Goal: Task Accomplishment & Management: Complete application form

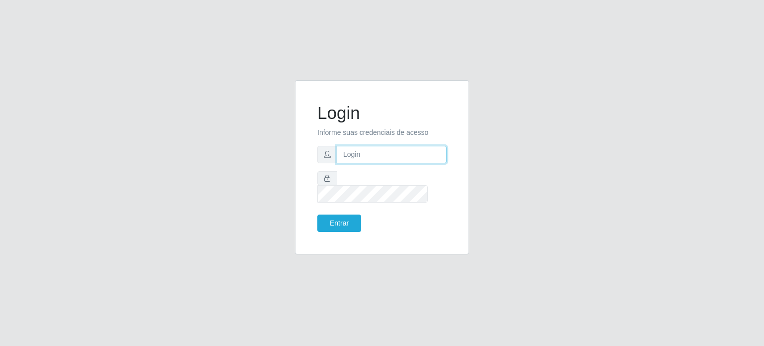
type input "viviane@iskisita.com.br"
click at [325, 182] on icon at bounding box center [327, 178] width 7 height 7
click at [347, 214] on button "Entrar" at bounding box center [339, 222] width 44 height 17
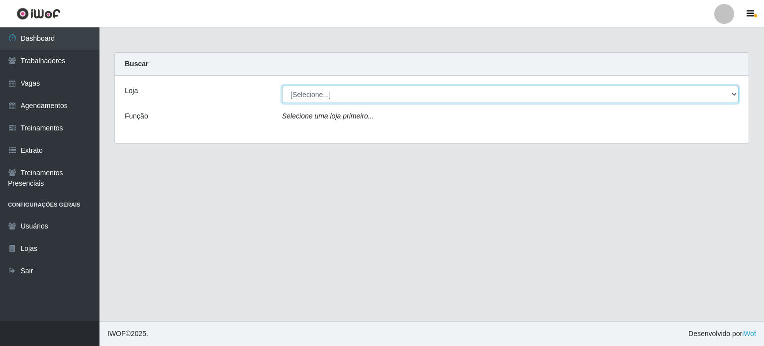
click at [292, 93] on select "[Selecione...] Iskisita Atakado - Alecrim Iskisita Atakado - Centro de Distribu…" at bounding box center [510, 94] width 457 height 17
select select "424"
click at [282, 86] on select "[Selecione...] Iskisita Atakado - Alecrim Iskisita Atakado - Centro de Distribu…" at bounding box center [510, 94] width 457 height 17
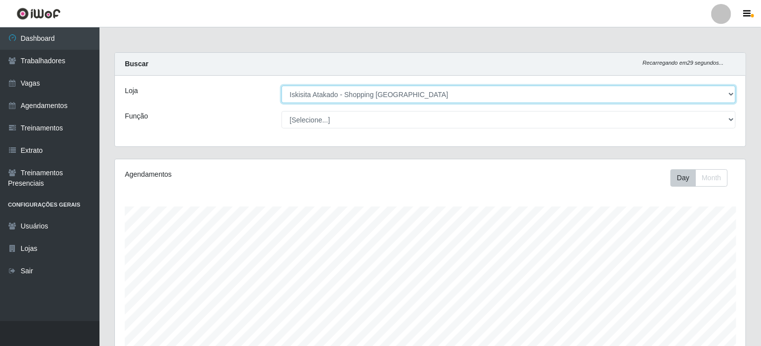
scroll to position [206, 631]
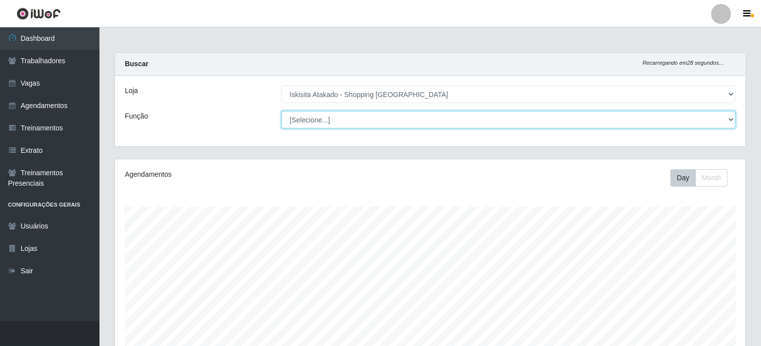
click at [325, 119] on select "[Selecione...] Auxiliar de Estacionamento Auxiliar de Estacionamento + Auxiliar…" at bounding box center [509, 119] width 455 height 17
select select "72"
click at [282, 111] on select "[Selecione...] Auxiliar de Estacionamento Auxiliar de Estacionamento + Auxiliar…" at bounding box center [509, 119] width 455 height 17
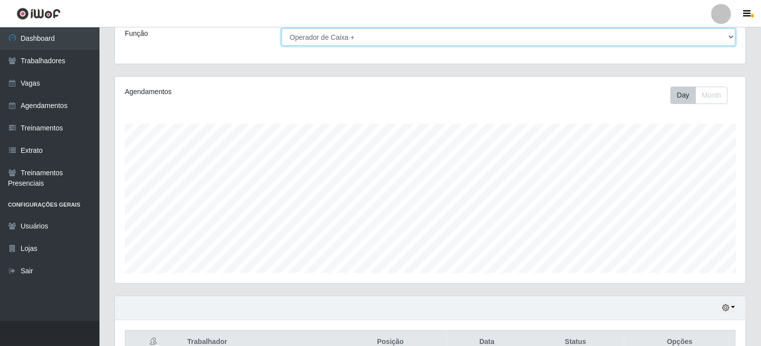
scroll to position [0, 0]
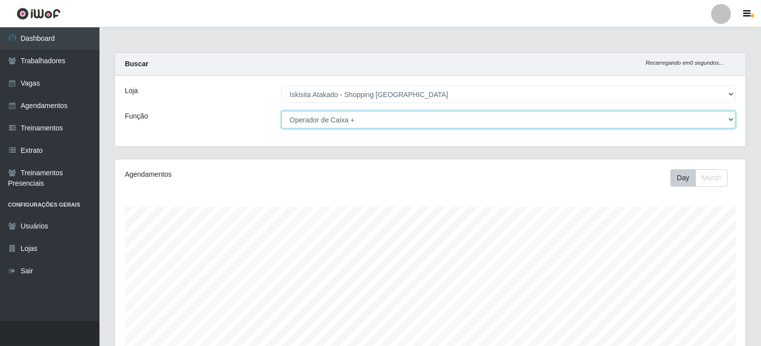
click at [384, 118] on select "[Selecione...] Auxiliar de Estacionamento Auxiliar de Estacionamento + Auxiliar…" at bounding box center [509, 119] width 455 height 17
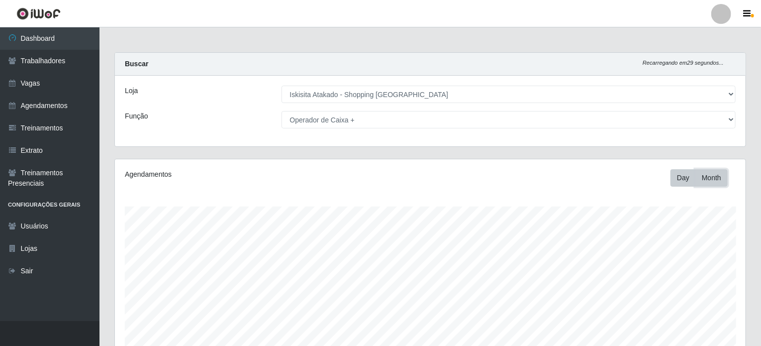
click at [710, 179] on button "Month" at bounding box center [711, 177] width 32 height 17
click at [47, 42] on link "Dashboard" at bounding box center [49, 38] width 99 height 22
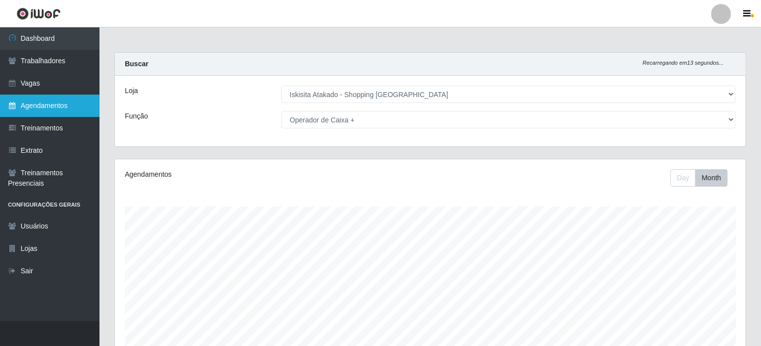
click at [42, 107] on link "Agendamentos" at bounding box center [49, 105] width 99 height 22
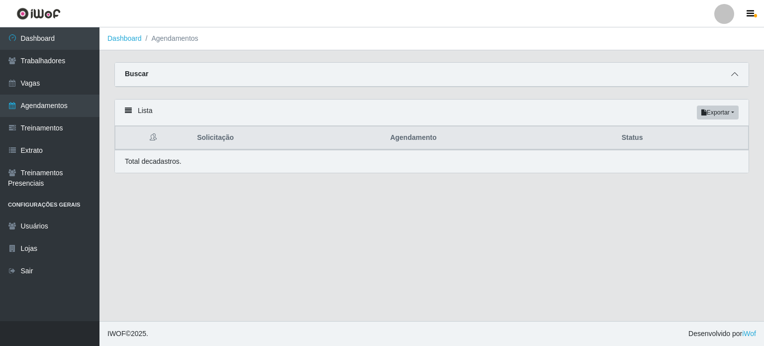
click at [736, 74] on icon at bounding box center [734, 74] width 7 height 7
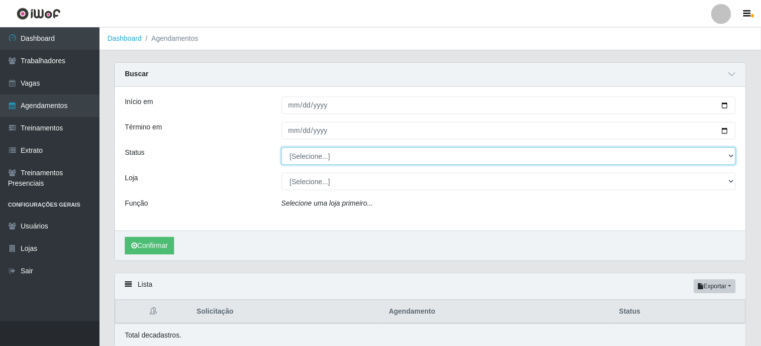
click at [733, 160] on select "[Selecione...] AGENDADO AGUARDANDO LIBERAR EM ANDAMENTO EM REVISÃO FINALIZADO C…" at bounding box center [509, 155] width 455 height 17
select select "AGENDADO"
click at [282, 147] on select "[Selecione...] AGENDADO AGUARDANDO LIBERAR EM ANDAMENTO EM REVISÃO FINALIZADO C…" at bounding box center [509, 155] width 455 height 17
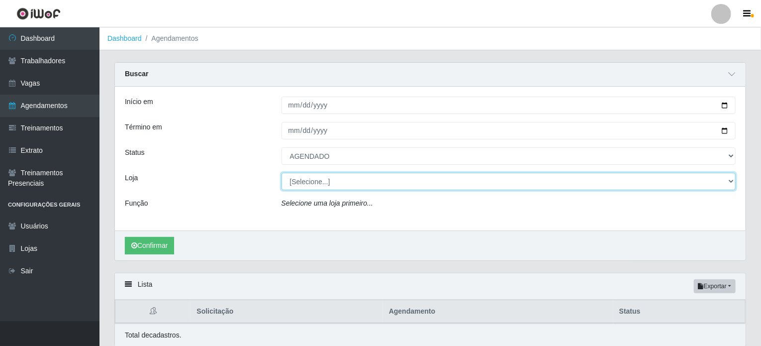
click at [726, 179] on select "[Selecione...] Iskisita Atakado - Alecrim Iskisita Atakado - Centro de Distribu…" at bounding box center [509, 181] width 455 height 17
select select "424"
click at [282, 173] on select "[Selecione...] Iskisita Atakado - Alecrim Iskisita Atakado - Centro de Distribu…" at bounding box center [509, 181] width 455 height 17
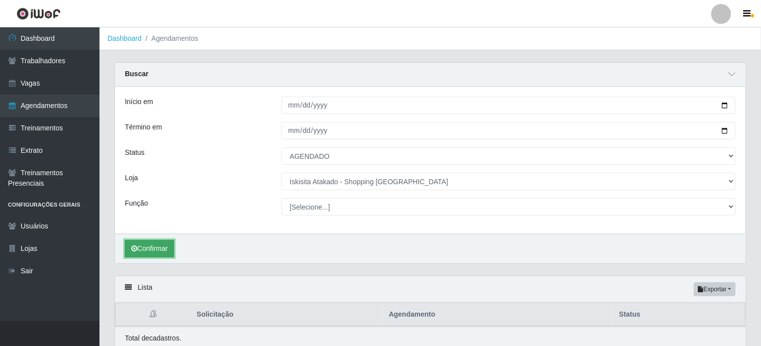
click at [148, 249] on button "Confirmar" at bounding box center [149, 248] width 49 height 17
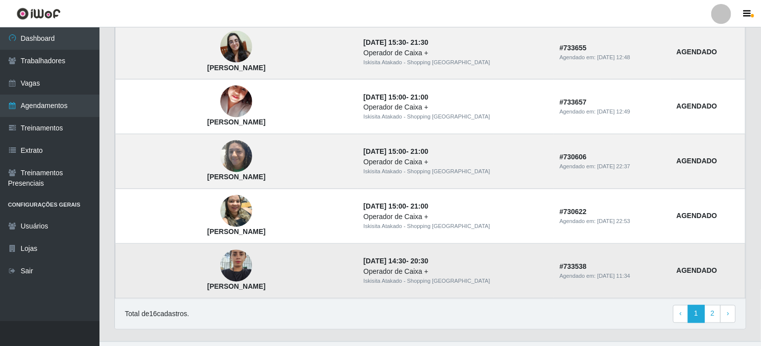
scroll to position [865, 0]
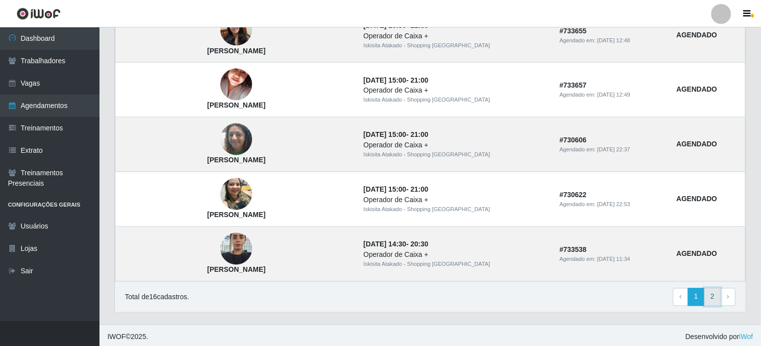
click at [712, 296] on link "2" at bounding box center [712, 297] width 17 height 18
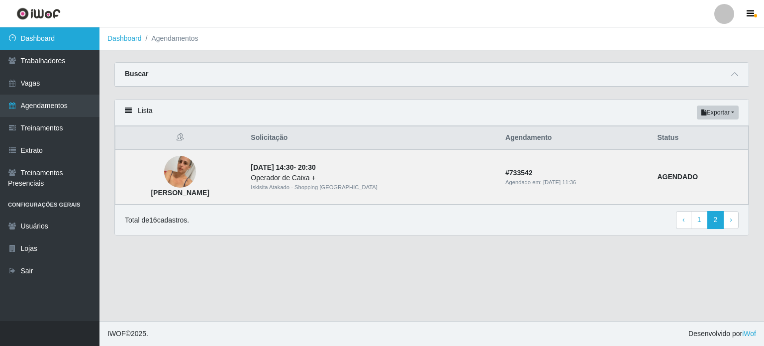
click at [69, 43] on link "Dashboard" at bounding box center [49, 38] width 99 height 22
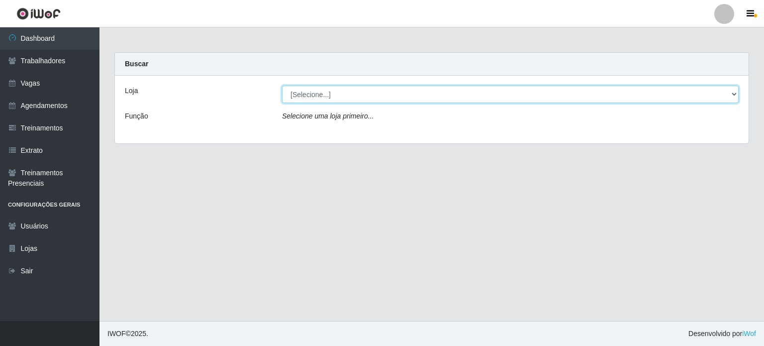
click at [733, 95] on select "[Selecione...] Iskisita Atakado - Alecrim Iskisita Atakado - Centro de Distribu…" at bounding box center [510, 94] width 457 height 17
select select "430"
click at [282, 86] on select "[Selecione...] Iskisita Atakado - Alecrim Iskisita Atakado - Centro de Distribu…" at bounding box center [510, 94] width 457 height 17
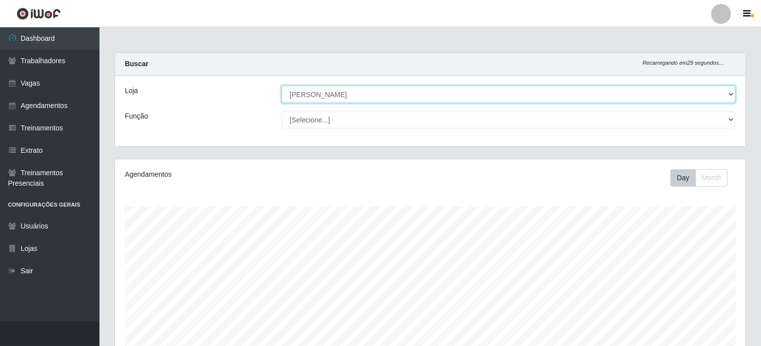
scroll to position [206, 631]
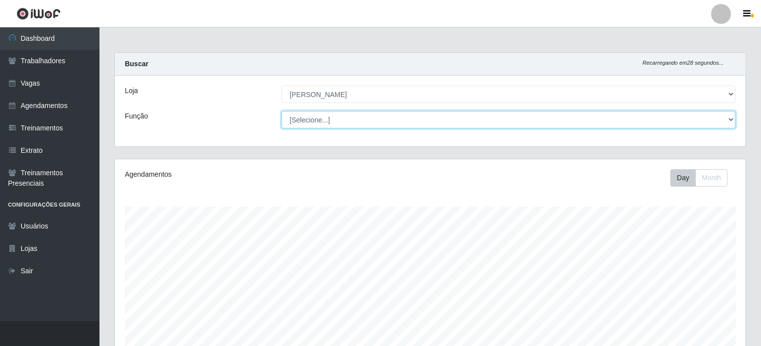
click at [730, 121] on select "[Selecione...] Auxiliar de Estacionamento Auxiliar de Estacionamento + Auxiliar…" at bounding box center [509, 119] width 455 height 17
select select "72"
click at [282, 111] on select "[Selecione...] Auxiliar de Estacionamento Auxiliar de Estacionamento + Auxiliar…" at bounding box center [509, 119] width 455 height 17
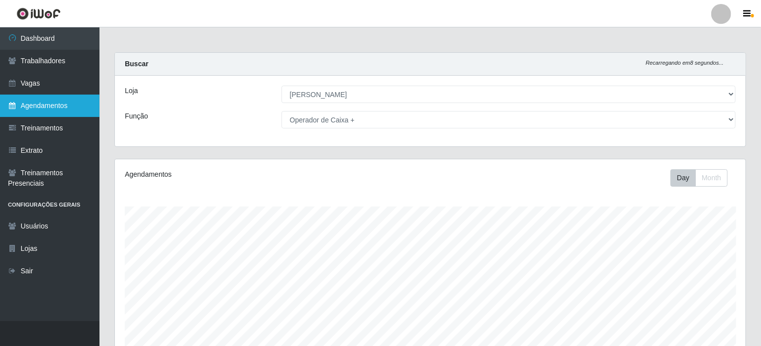
click at [43, 99] on link "Agendamentos" at bounding box center [49, 105] width 99 height 22
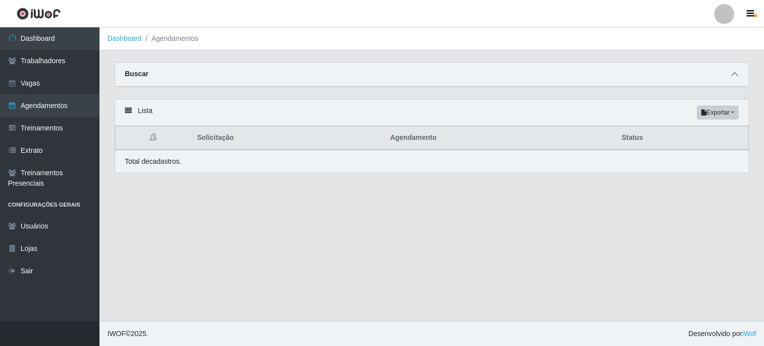
click at [734, 76] on icon at bounding box center [734, 74] width 7 height 7
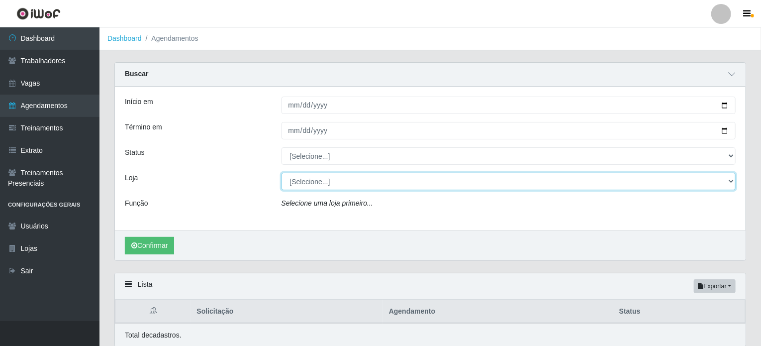
click at [370, 188] on select "[Selecione...] Iskisita Atakado - Alecrim Iskisita Atakado - Centro de Distribu…" at bounding box center [509, 181] width 455 height 17
click at [282, 173] on select "[Selecione...] Iskisita Atakado - Alecrim Iskisita Atakado - Centro de Distribu…" at bounding box center [509, 181] width 455 height 17
click at [377, 183] on select "[Selecione...] Iskisita Atakado - Alecrim Iskisita Atakado - Centro de Distribu…" at bounding box center [509, 181] width 455 height 17
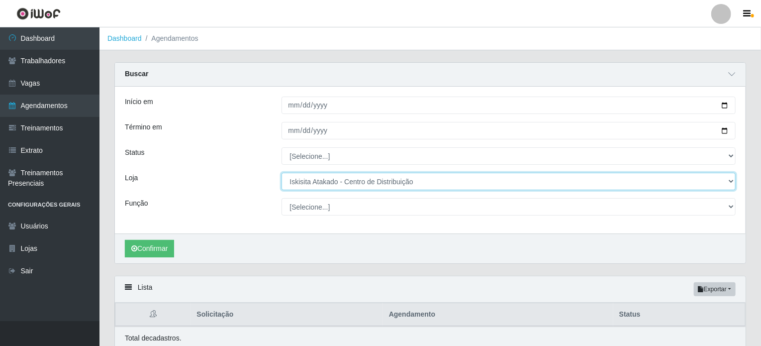
select select "430"
click at [282, 173] on select "[Selecione...] Iskisita Atakado - Alecrim Iskisita Atakado - Centro de Distribu…" at bounding box center [509, 181] width 455 height 17
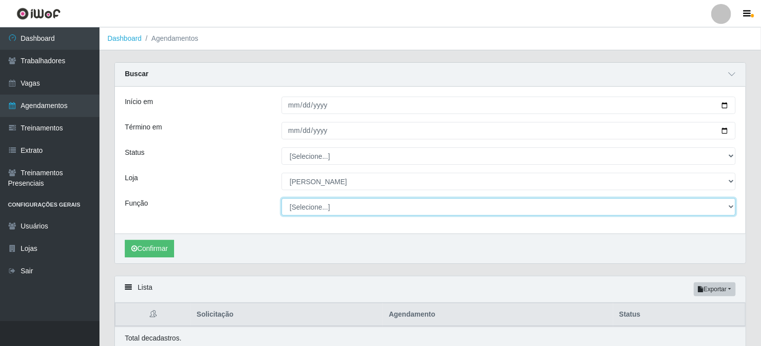
click at [353, 210] on select "[Selecione...] Auxiliar de Estacionamento Auxiliar de Estacionamento + Auxiliar…" at bounding box center [509, 206] width 455 height 17
click at [282, 198] on select "[Selecione...] Auxiliar de Estacionamento Auxiliar de Estacionamento + Auxiliar…" at bounding box center [509, 206] width 455 height 17
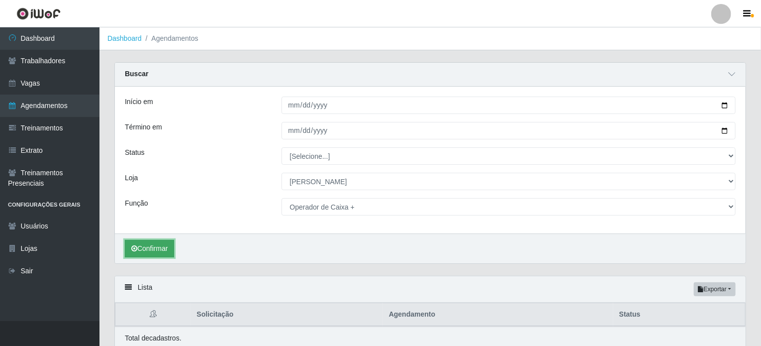
click at [165, 243] on button "Confirmar" at bounding box center [149, 248] width 49 height 17
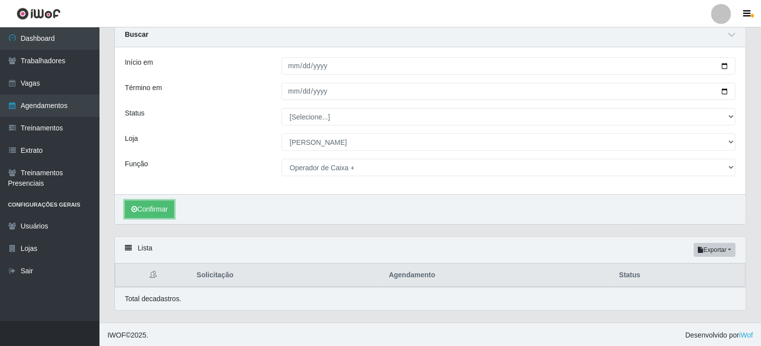
scroll to position [40, 0]
click at [158, 210] on button "Confirmar" at bounding box center [149, 208] width 49 height 17
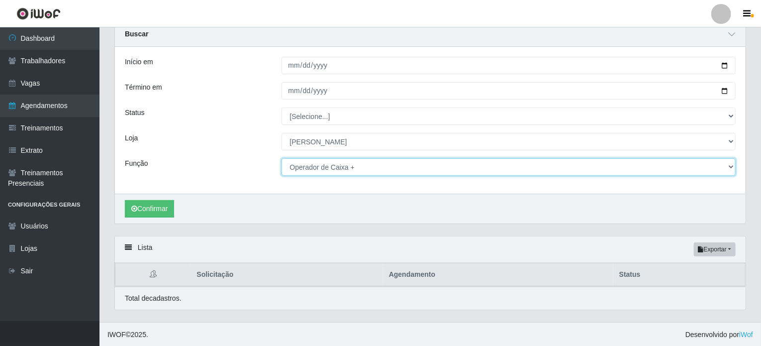
click at [356, 165] on select "[Selecione...] Auxiliar de Estacionamento Auxiliar de Estacionamento + Auxiliar…" at bounding box center [509, 166] width 455 height 17
click at [282, 158] on select "[Selecione...] Auxiliar de Estacionamento Auxiliar de Estacionamento + Auxiliar…" at bounding box center [509, 166] width 455 height 17
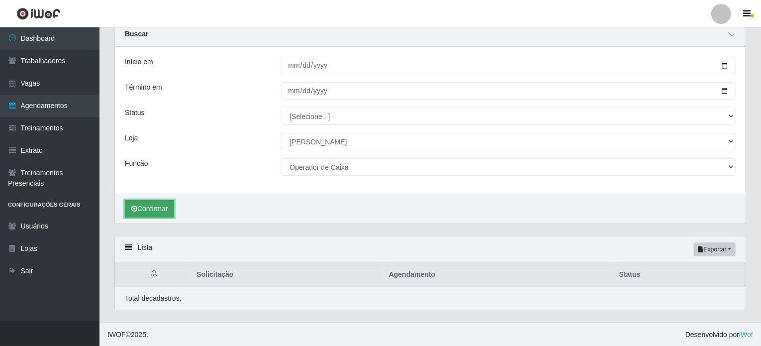
click at [159, 208] on button "Confirmar" at bounding box center [149, 208] width 49 height 17
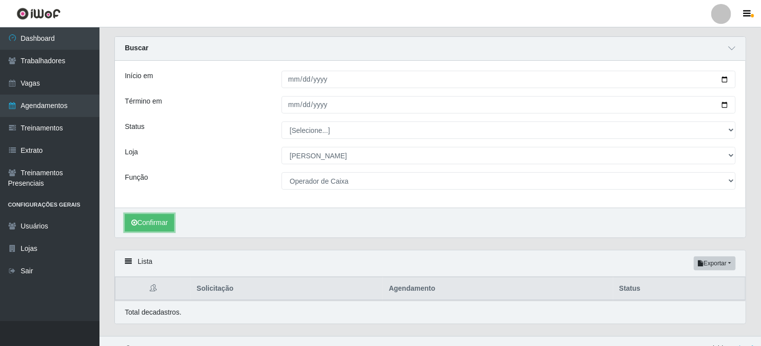
scroll to position [40, 0]
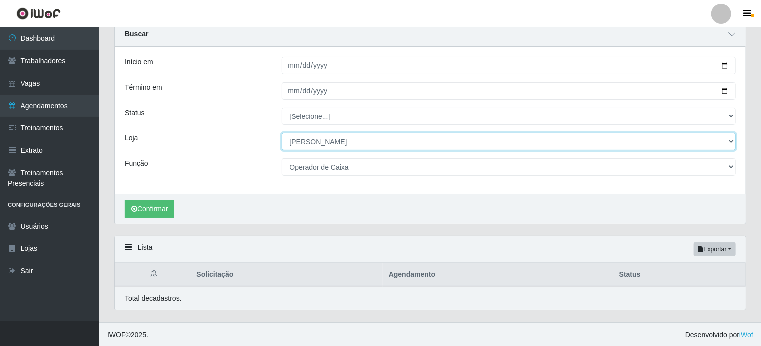
click at [350, 143] on select "[Selecione...] Iskisita Atakado - Alecrim Iskisita Atakado - Centro de Distribu…" at bounding box center [509, 141] width 455 height 17
click at [282, 133] on select "[Selecione...] Iskisita Atakado - Alecrim Iskisita Atakado - Centro de Distribu…" at bounding box center [509, 141] width 455 height 17
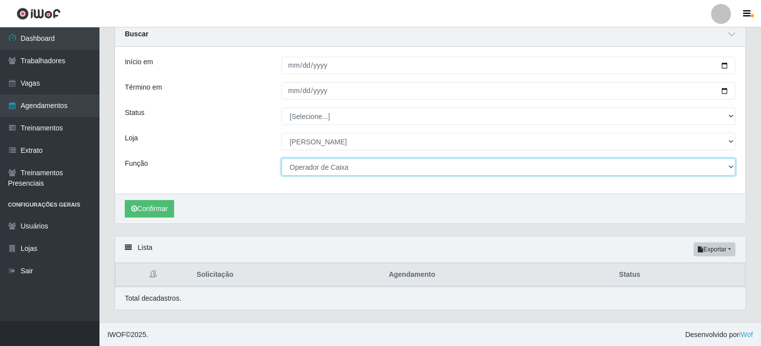
click at [349, 165] on select "[Selecione...] Auxiliar de Estacionamento Auxiliar de Estacionamento + Auxiliar…" at bounding box center [509, 166] width 455 height 17
click at [282, 158] on select "[Selecione...] Auxiliar de Estacionamento Auxiliar de Estacionamento + Auxiliar…" at bounding box center [509, 166] width 455 height 17
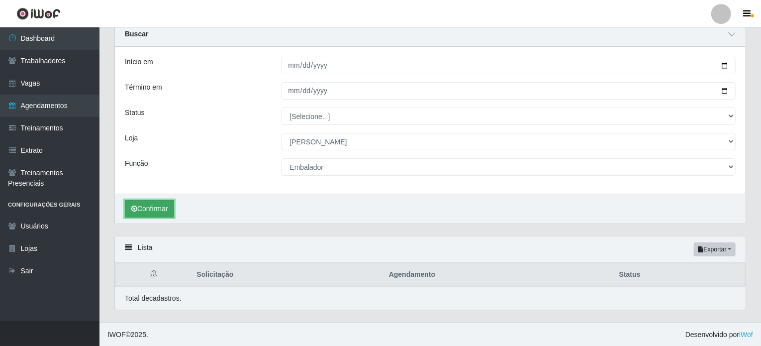
click at [167, 204] on button "Confirmar" at bounding box center [149, 208] width 49 height 17
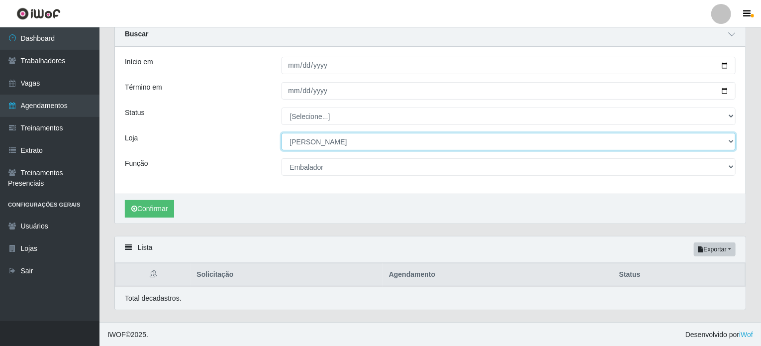
click at [354, 141] on select "[Selecione...] Iskisita Atakado - Alecrim Iskisita Atakado - Centro de Distribu…" at bounding box center [509, 141] width 455 height 17
click at [282, 133] on select "[Selecione...] Iskisita Atakado - Alecrim Iskisita Atakado - Centro de Distribu…" at bounding box center [509, 141] width 455 height 17
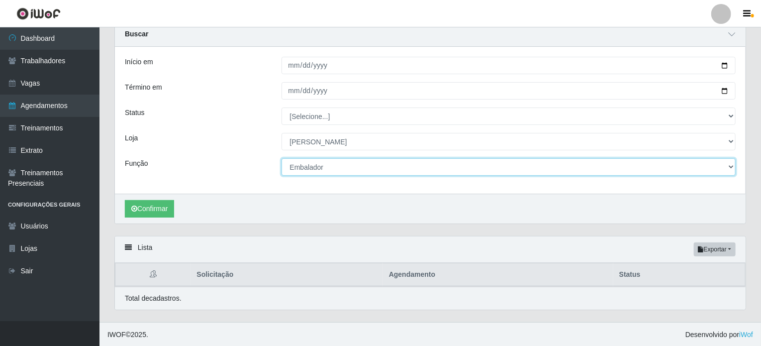
click at [364, 169] on select "[Selecione...] Auxiliar de Estacionamento Auxiliar de Estacionamento + Auxiliar…" at bounding box center [509, 166] width 455 height 17
click at [282, 158] on select "[Selecione...] Auxiliar de Estacionamento Auxiliar de Estacionamento + Auxiliar…" at bounding box center [509, 166] width 455 height 17
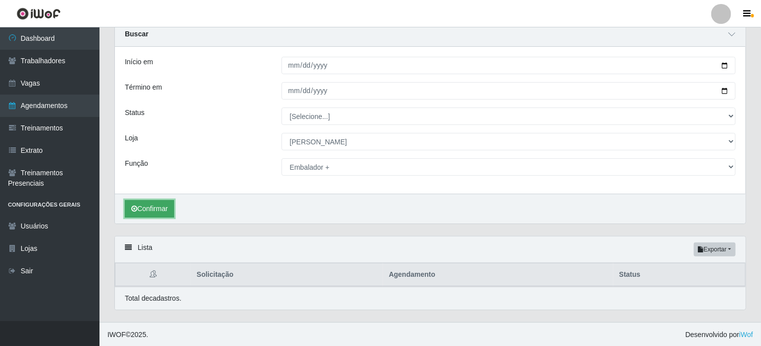
click at [152, 212] on button "Confirmar" at bounding box center [149, 208] width 49 height 17
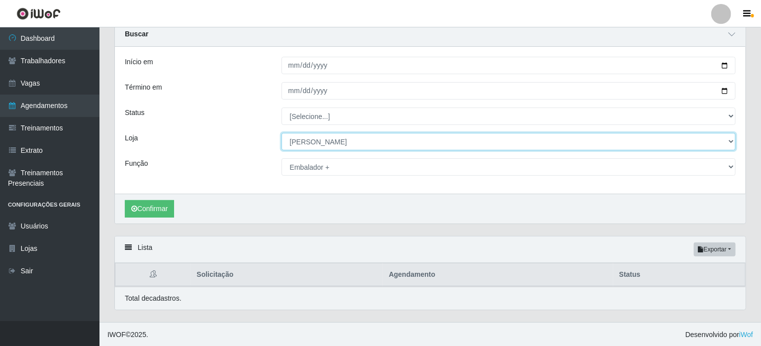
click at [322, 147] on select "[Selecione...] Iskisita Atakado - Alecrim Iskisita Atakado - Centro de Distribu…" at bounding box center [509, 141] width 455 height 17
click at [282, 133] on select "[Selecione...] Iskisita Atakado - Alecrim Iskisita Atakado - Centro de Distribu…" at bounding box center [509, 141] width 455 height 17
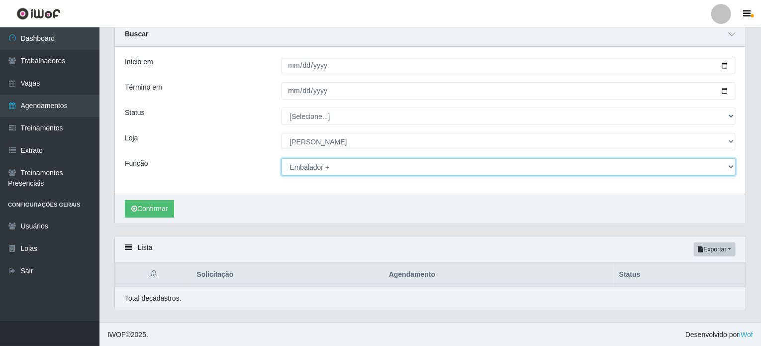
click at [292, 169] on select "[Selecione...] Auxiliar de Estacionamento Auxiliar de Estacionamento + Auxiliar…" at bounding box center [509, 166] width 455 height 17
select select "72"
click at [282, 158] on select "[Selecione...] Auxiliar de Estacionamento Auxiliar de Estacionamento + Auxiliar…" at bounding box center [509, 166] width 455 height 17
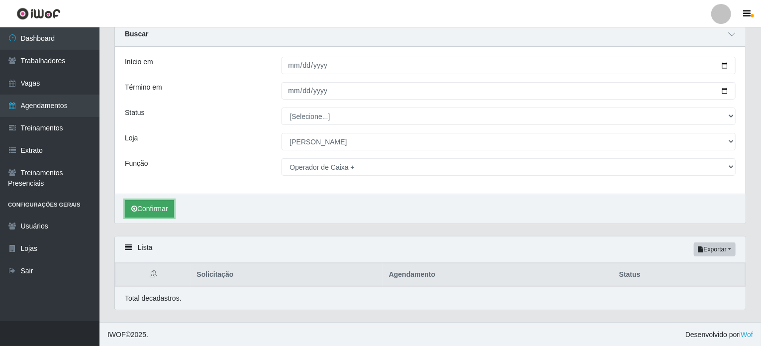
click at [145, 205] on button "Confirmar" at bounding box center [149, 208] width 49 height 17
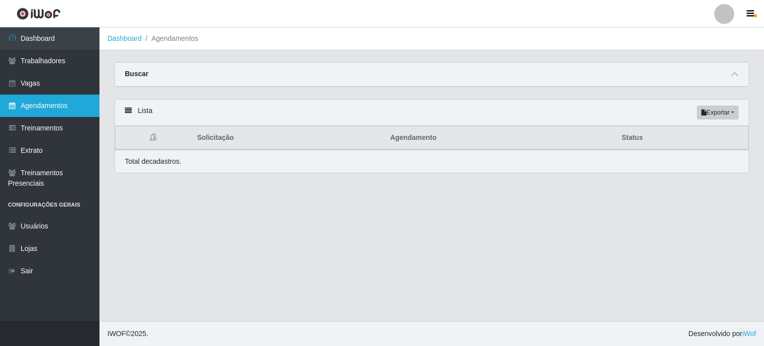
click at [54, 104] on link "Agendamentos" at bounding box center [49, 105] width 99 height 22
select select "[Selecione...]"
click at [733, 75] on icon at bounding box center [734, 74] width 7 height 7
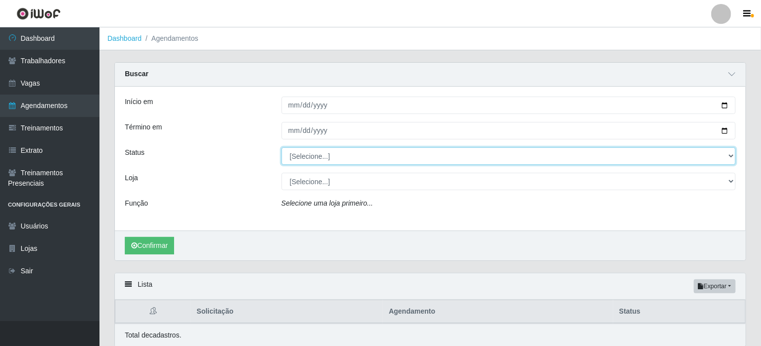
click at [317, 157] on select "[Selecione...] AGENDADO AGUARDANDO LIBERAR EM ANDAMENTO EM REVISÃO FINALIZADO C…" at bounding box center [509, 155] width 455 height 17
select select "AGENDADO"
click at [282, 147] on select "[Selecione...] AGENDADO AGUARDANDO LIBERAR EM ANDAMENTO EM REVISÃO FINALIZADO C…" at bounding box center [509, 155] width 455 height 17
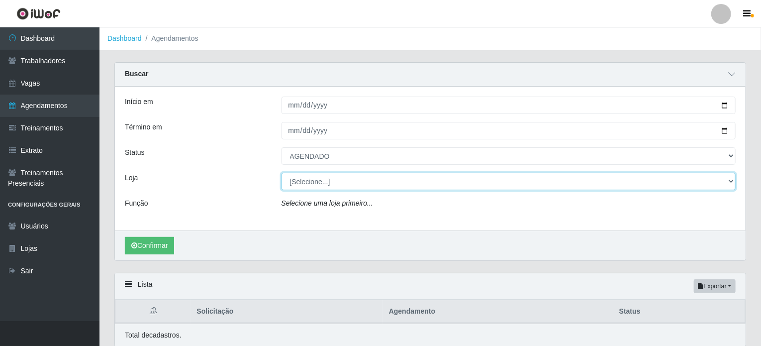
click at [327, 185] on select "[Selecione...] Iskisita Atakado - Alecrim Iskisita Atakado - Centro de Distribu…" at bounding box center [509, 181] width 455 height 17
select select "430"
click at [282, 173] on select "[Selecione...] Iskisita Atakado - Alecrim Iskisita Atakado - Centro de Distribu…" at bounding box center [509, 181] width 455 height 17
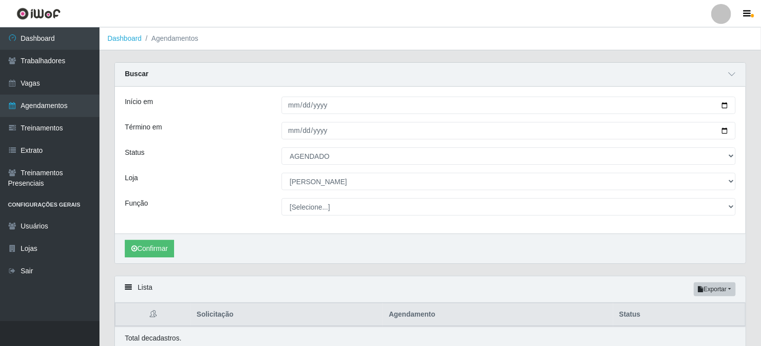
select select "72"
click at [282, 198] on select "[Selecione...] Auxiliar de Estacionamento Auxiliar de Estacionamento + Auxiliar…" at bounding box center [509, 206] width 455 height 17
click at [157, 243] on button "Confirmar" at bounding box center [149, 248] width 49 height 17
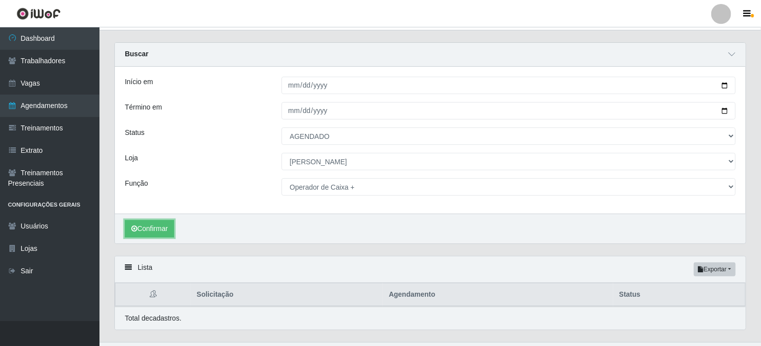
scroll to position [40, 0]
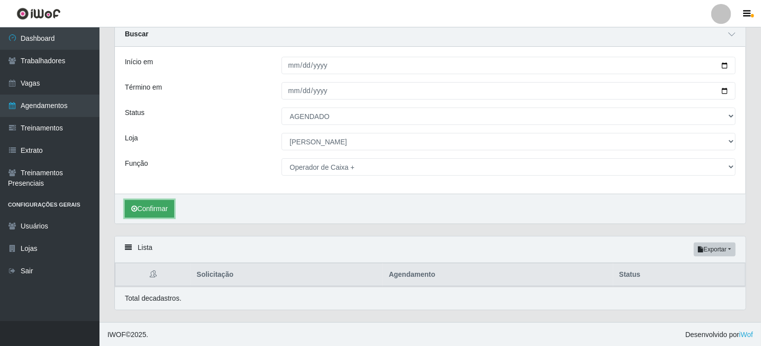
click at [163, 210] on button "Confirmar" at bounding box center [149, 208] width 49 height 17
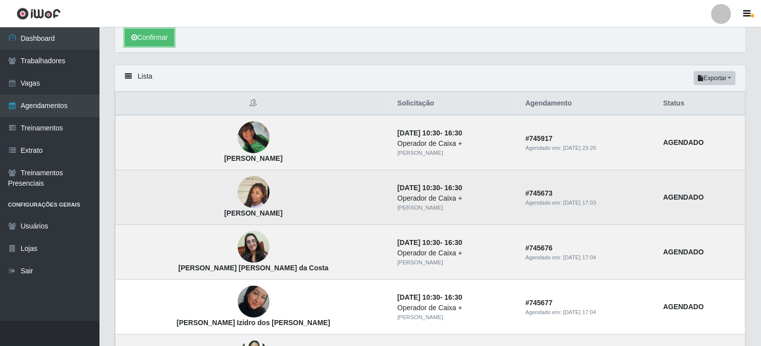
scroll to position [185, 0]
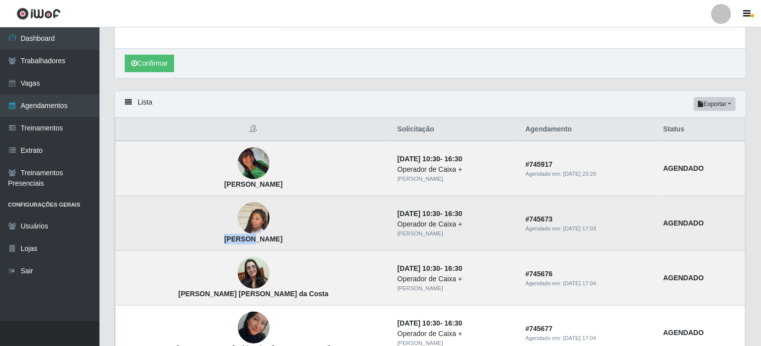
drag, startPoint x: 191, startPoint y: 238, endPoint x: 217, endPoint y: 241, distance: 26.0
click at [217, 241] on td "Daliane da Silva Querino" at bounding box center [253, 223] width 277 height 55
drag, startPoint x: 218, startPoint y: 239, endPoint x: 192, endPoint y: 239, distance: 25.4
click at [224, 239] on strong "Daliane da Silva Querino" at bounding box center [253, 239] width 58 height 8
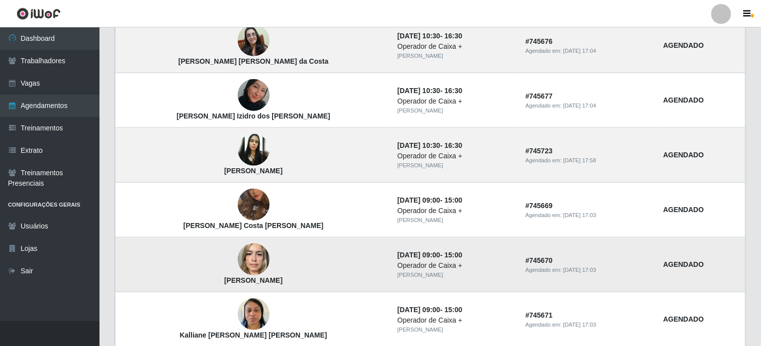
scroll to position [434, 0]
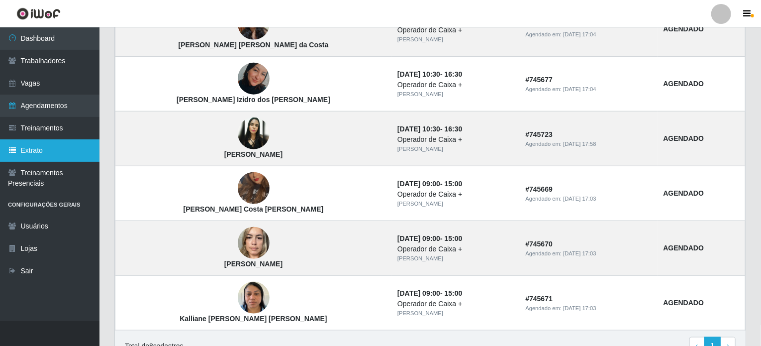
click at [46, 154] on link "Extrato" at bounding box center [49, 150] width 99 height 22
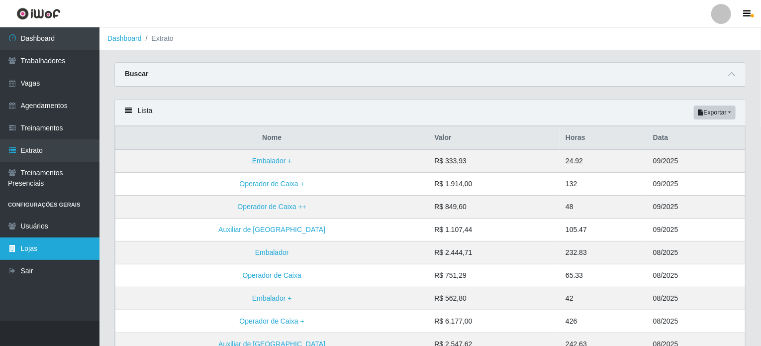
click at [53, 254] on link "Lojas" at bounding box center [49, 248] width 99 height 22
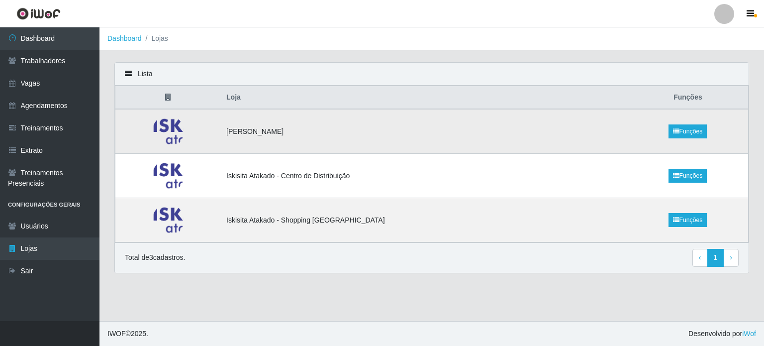
click at [358, 134] on td "[PERSON_NAME]" at bounding box center [423, 131] width 407 height 45
click at [692, 128] on link "Funções" at bounding box center [687, 131] width 38 height 14
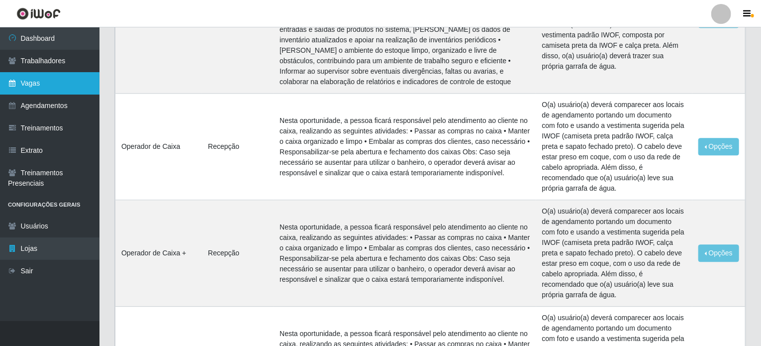
scroll to position [1255, 0]
click at [32, 82] on link "Vagas" at bounding box center [49, 83] width 99 height 22
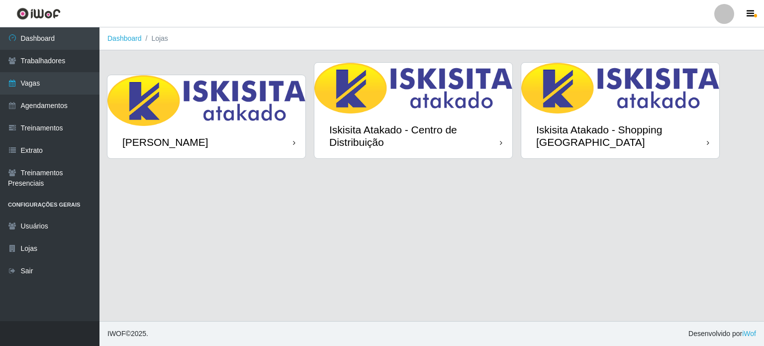
click at [215, 113] on img at bounding box center [206, 100] width 198 height 51
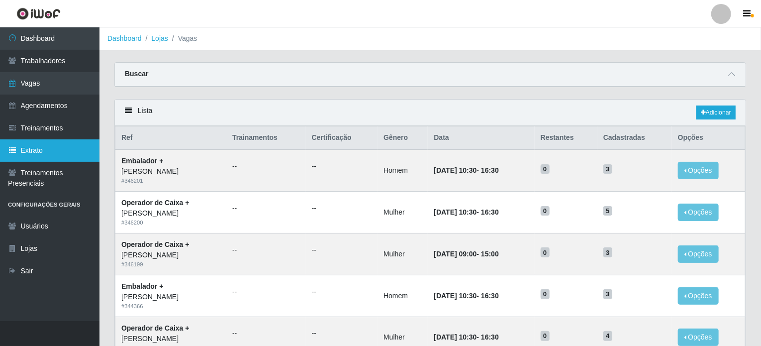
click at [44, 153] on link "Extrato" at bounding box center [49, 150] width 99 height 22
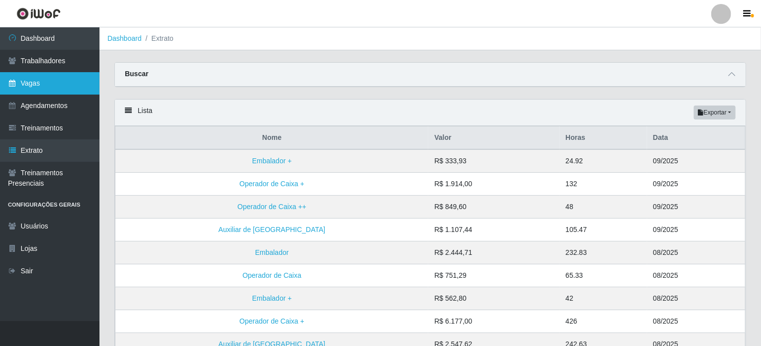
click at [42, 85] on link "Vagas" at bounding box center [49, 83] width 99 height 22
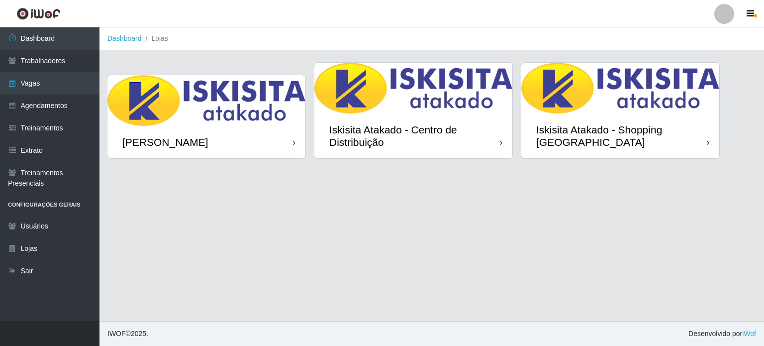
click at [559, 112] on img at bounding box center [620, 88] width 198 height 51
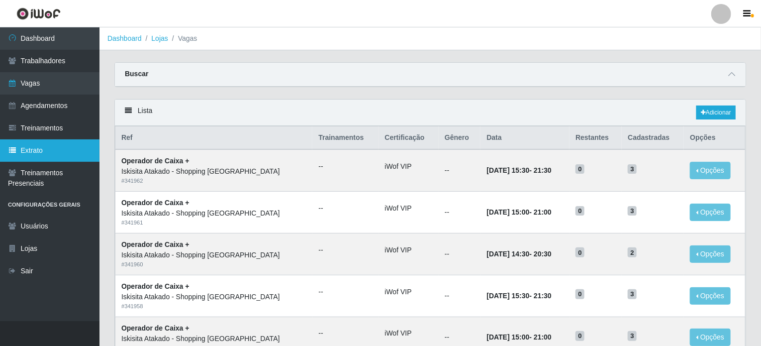
click at [32, 150] on link "Extrato" at bounding box center [49, 150] width 99 height 22
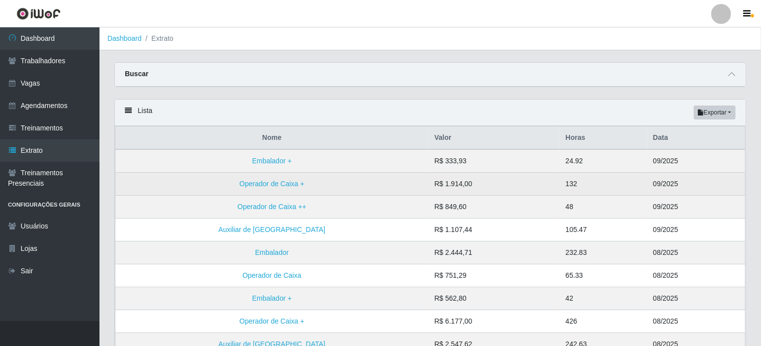
click at [560, 183] on td "132" at bounding box center [604, 184] width 88 height 23
click at [560, 186] on td "132" at bounding box center [604, 184] width 88 height 23
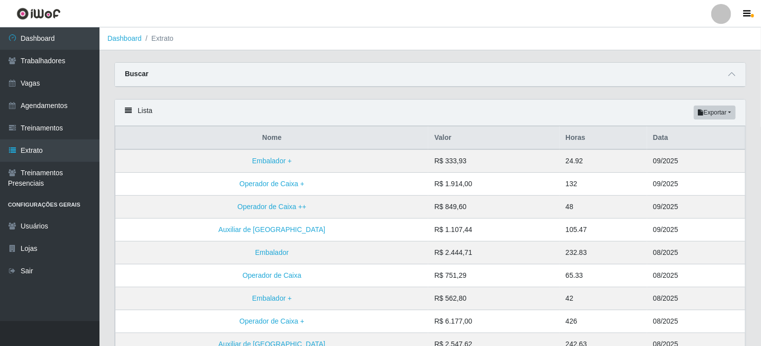
click at [130, 109] on icon at bounding box center [128, 110] width 7 height 7
click at [129, 109] on icon at bounding box center [128, 110] width 7 height 7
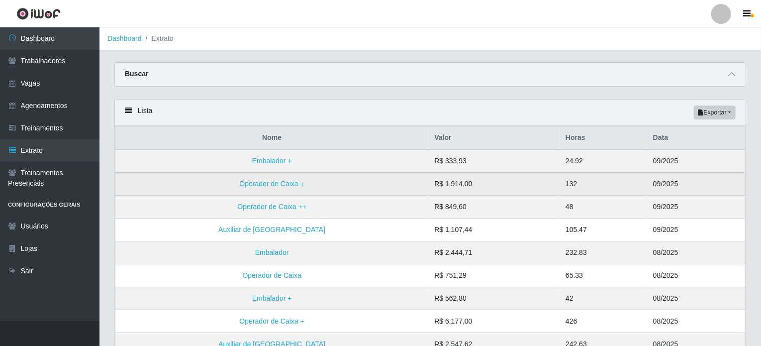
click at [247, 188] on td "Operador de Caixa +" at bounding box center [271, 184] width 313 height 23
click at [246, 183] on link "Operador de Caixa +" at bounding box center [272, 184] width 65 height 8
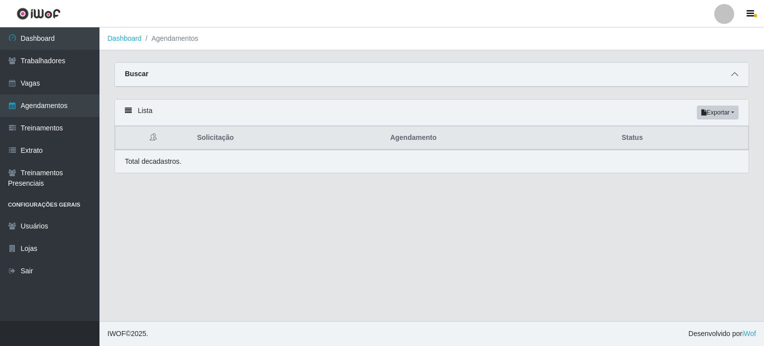
click at [737, 76] on icon at bounding box center [734, 74] width 7 height 7
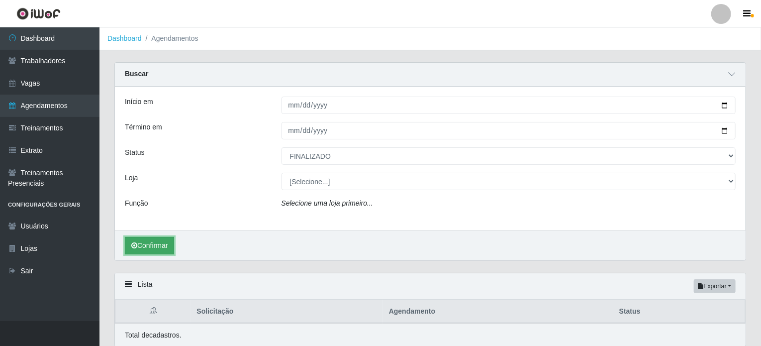
click at [164, 242] on button "Confirmar" at bounding box center [149, 245] width 49 height 17
click at [143, 244] on button "Confirmar" at bounding box center [149, 245] width 49 height 17
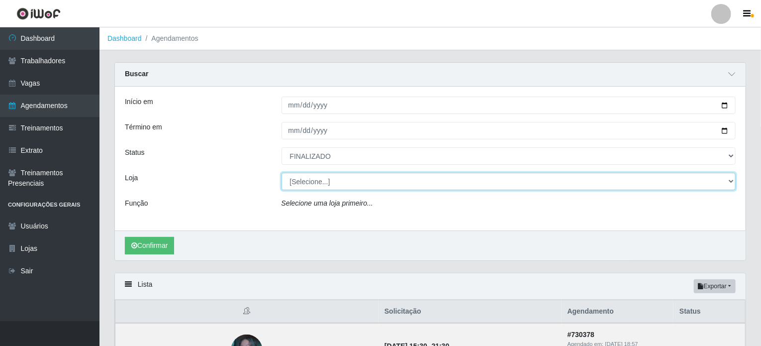
click at [731, 185] on select "[Selecione...] Iskisita Atakado - Alecrim Iskisita Atakado - Centro de Distribu…" at bounding box center [509, 181] width 455 height 17
select select "424"
click at [282, 173] on select "[Selecione...] Iskisita Atakado - Alecrim Iskisita Atakado - Centro de Distribu…" at bounding box center [509, 181] width 455 height 17
select select "72"
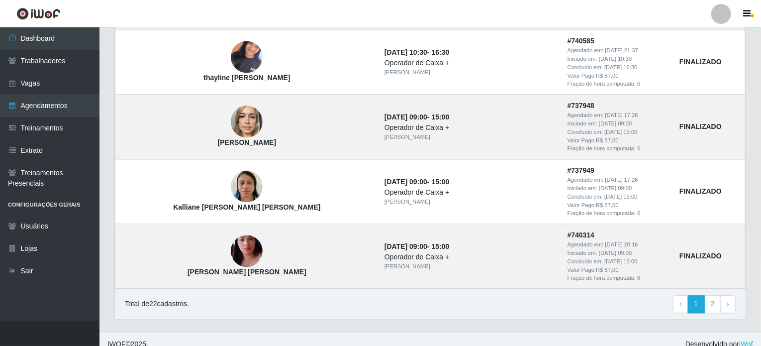
scroll to position [1015, 0]
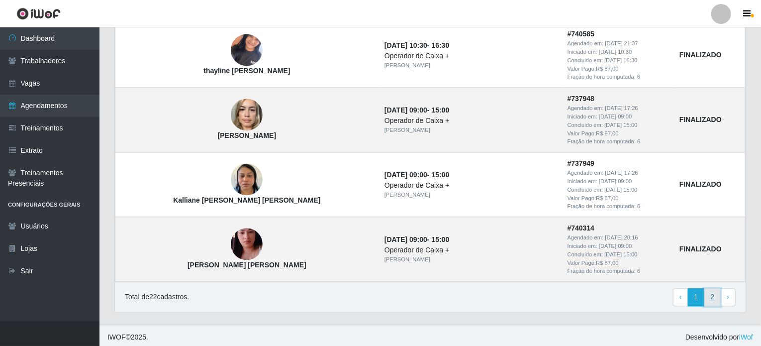
drag, startPoint x: 714, startPoint y: 298, endPoint x: 706, endPoint y: 298, distance: 8.5
click at [713, 298] on link "2" at bounding box center [712, 297] width 17 height 18
